Goal: Find specific fact: Find specific fact

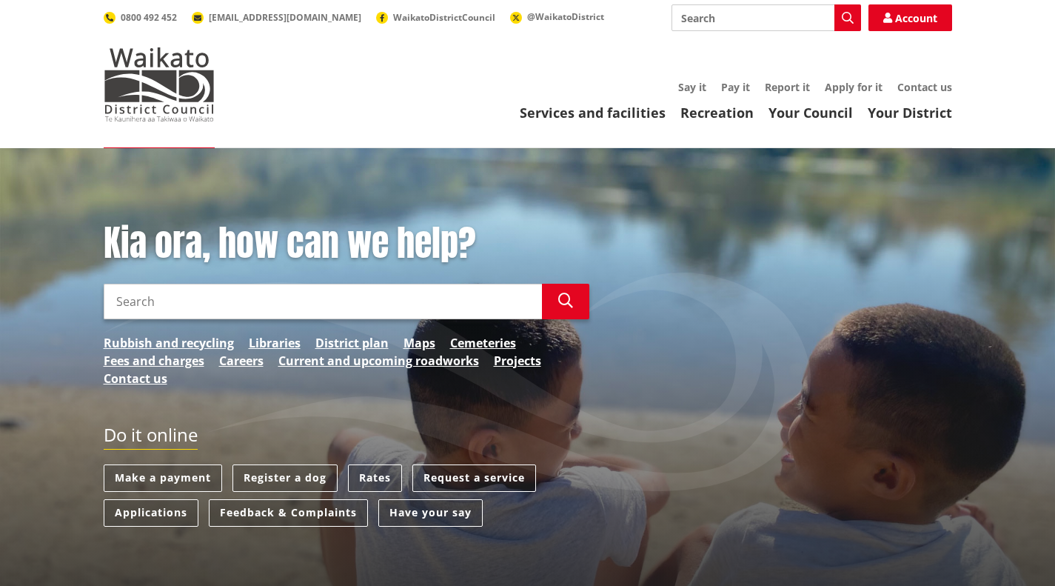
click at [367, 478] on link "Rates" at bounding box center [375, 477] width 54 height 27
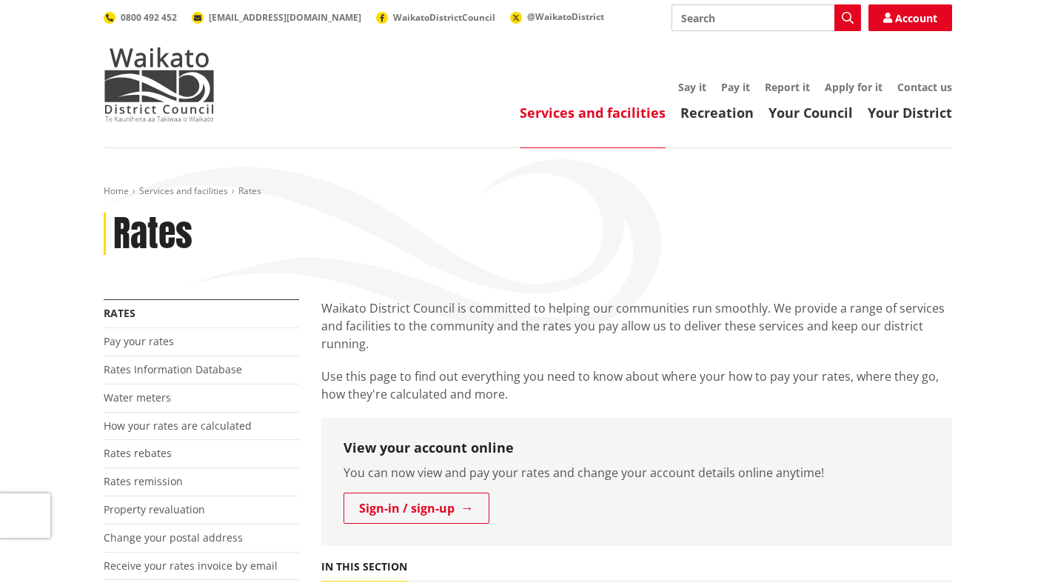
click at [172, 375] on link "Rates Information Database" at bounding box center [173, 369] width 138 height 14
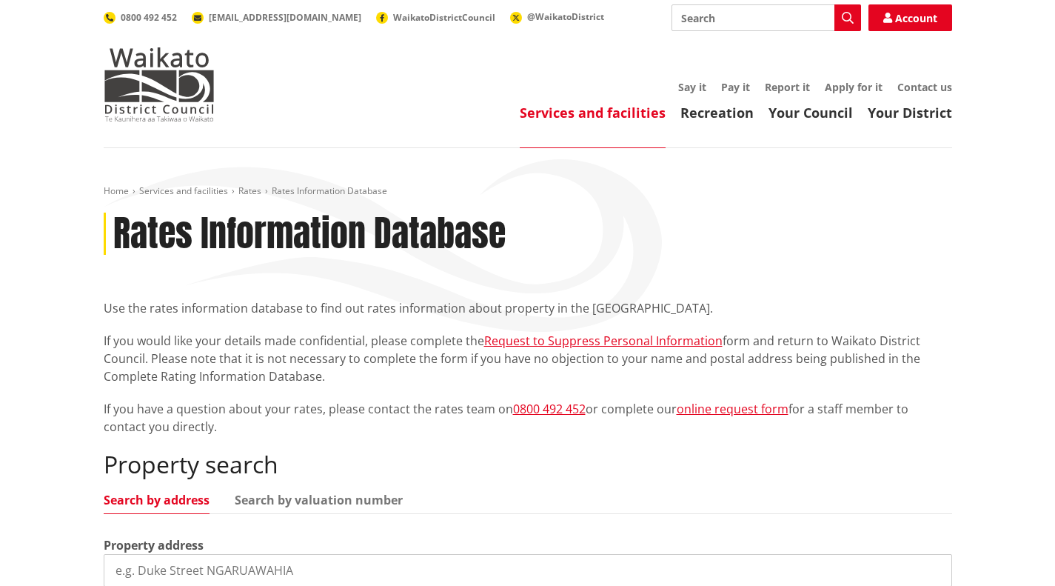
click at [261, 568] on input "search" at bounding box center [528, 570] width 848 height 33
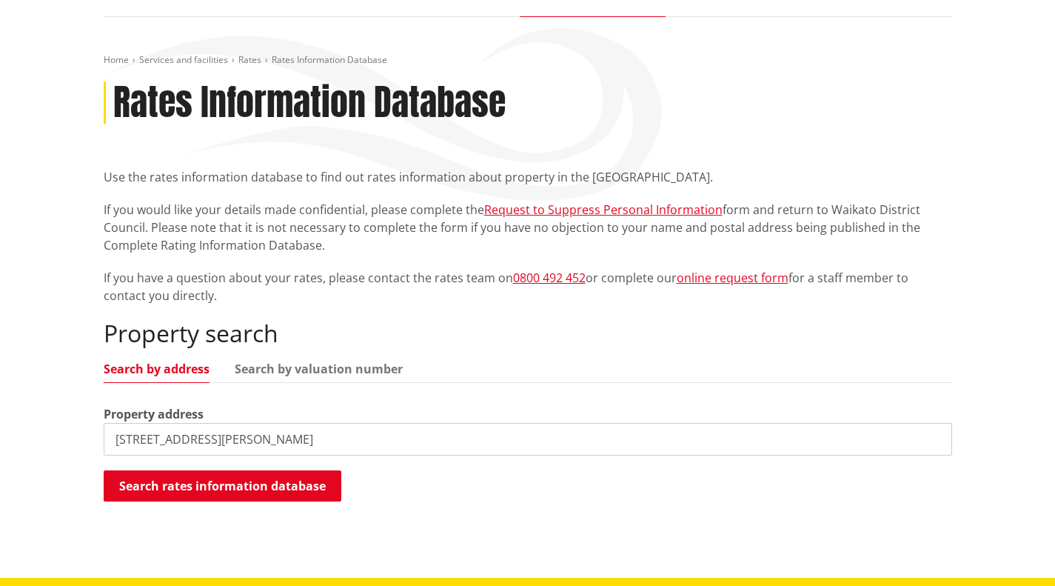
scroll to position [133, 0]
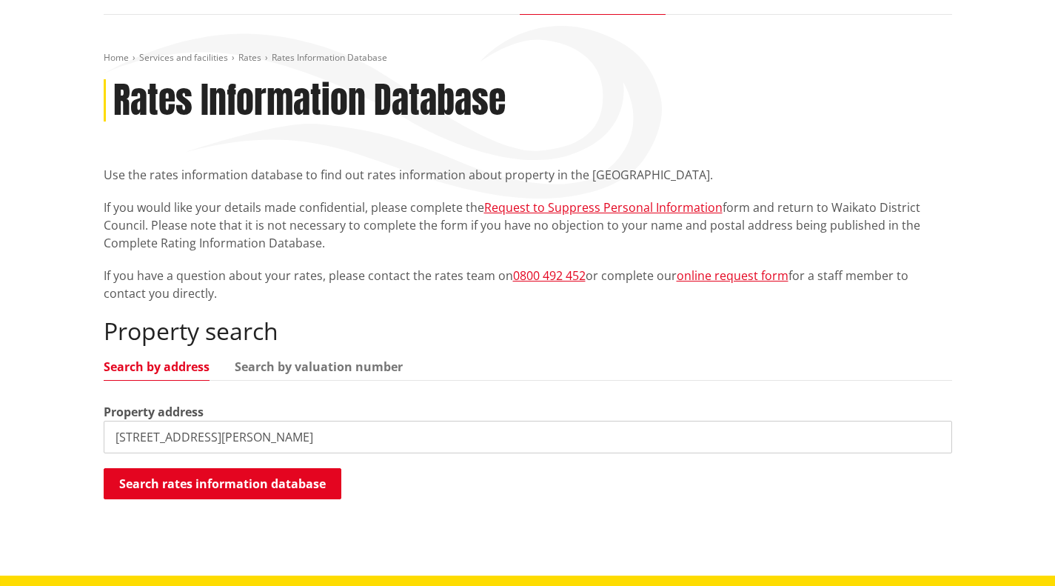
click at [298, 479] on button "Search rates information database" at bounding box center [223, 483] width 238 height 31
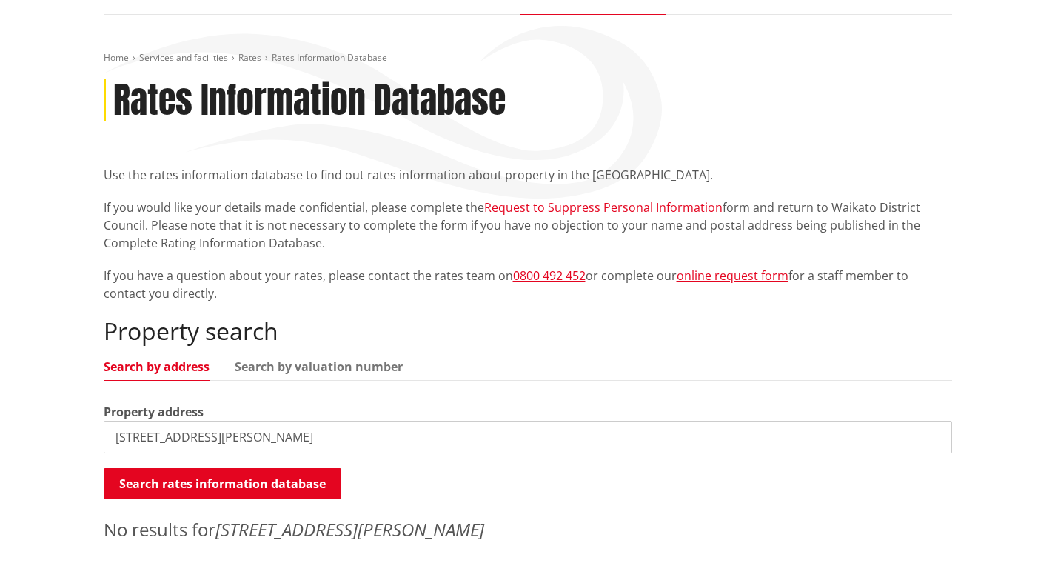
click at [272, 437] on input "[STREET_ADDRESS][PERSON_NAME]" at bounding box center [528, 436] width 848 height 33
drag, startPoint x: 272, startPoint y: 438, endPoint x: 0, endPoint y: 383, distance: 277.1
click at [0, 383] on div "Home Services and facilities Rates Rates Information Database Rates Information…" at bounding box center [527, 312] width 1055 height 594
type input "[STREET_ADDRESS]"
click at [147, 480] on button "Search rates information database" at bounding box center [223, 483] width 238 height 31
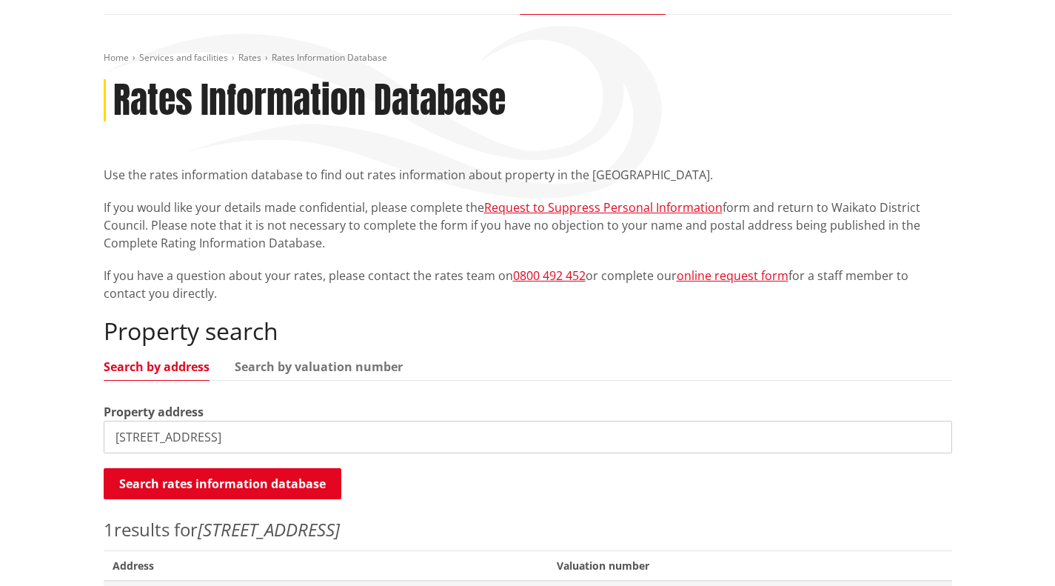
drag, startPoint x: 234, startPoint y: 435, endPoint x: 0, endPoint y: 443, distance: 234.1
click at [0, 443] on div "Home Services and facilities Rates Rates Information Database Rates Information…" at bounding box center [527, 350] width 1055 height 671
